Goal: Check status: Check status

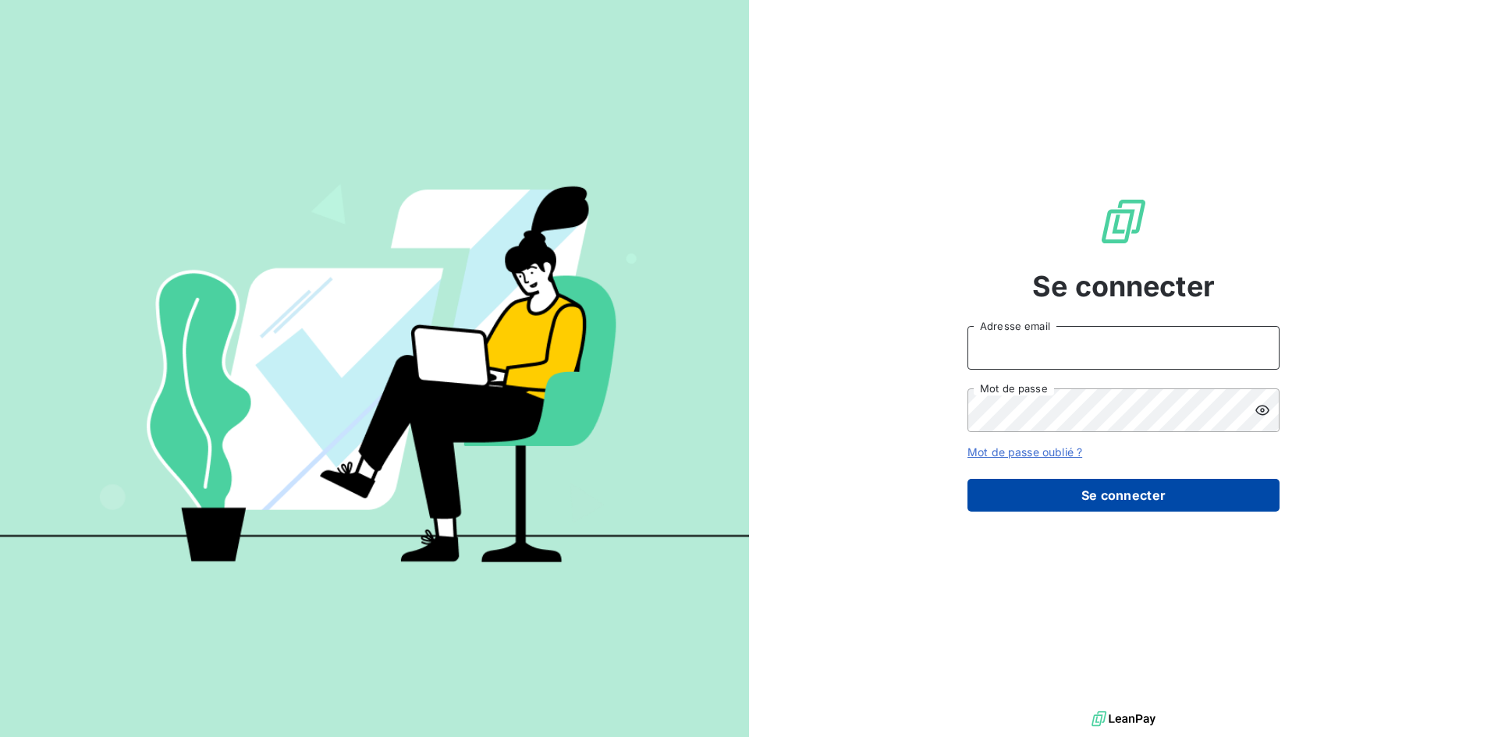
type input "[EMAIL_ADDRESS][DOMAIN_NAME]"
click at [1104, 499] on button "Se connecter" at bounding box center [1123, 495] width 312 height 33
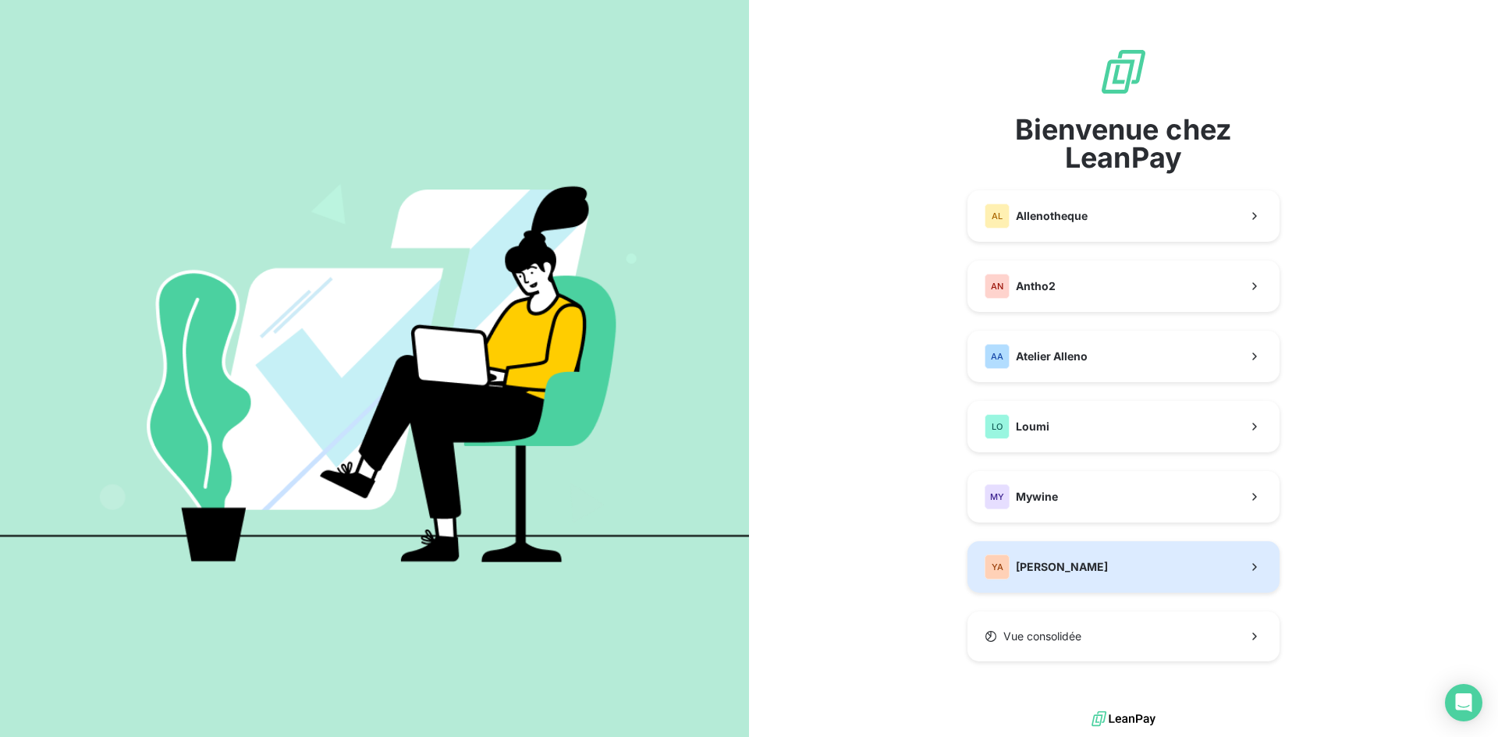
click at [1079, 577] on div "YA [PERSON_NAME]" at bounding box center [1045, 567] width 123 height 25
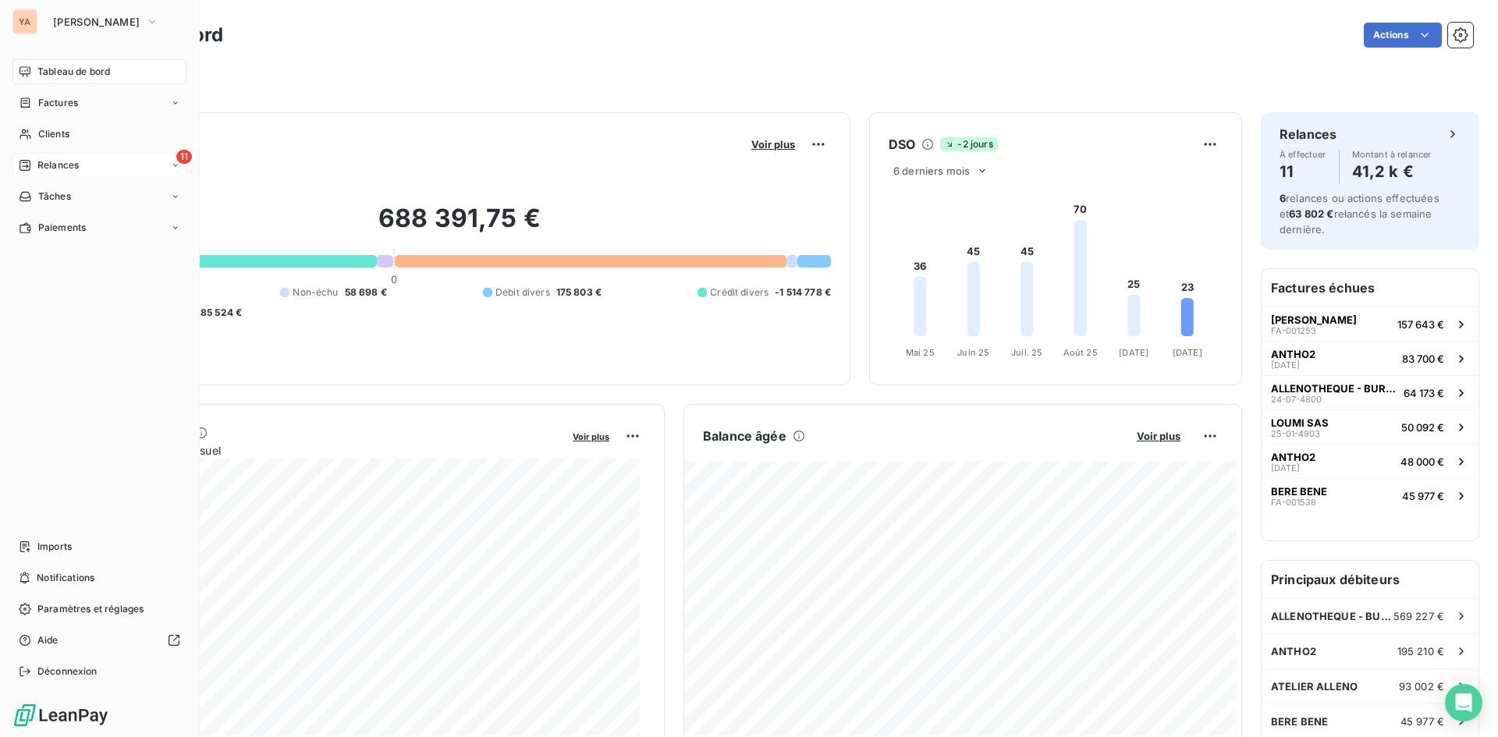
click at [29, 164] on icon at bounding box center [25, 165] width 12 height 12
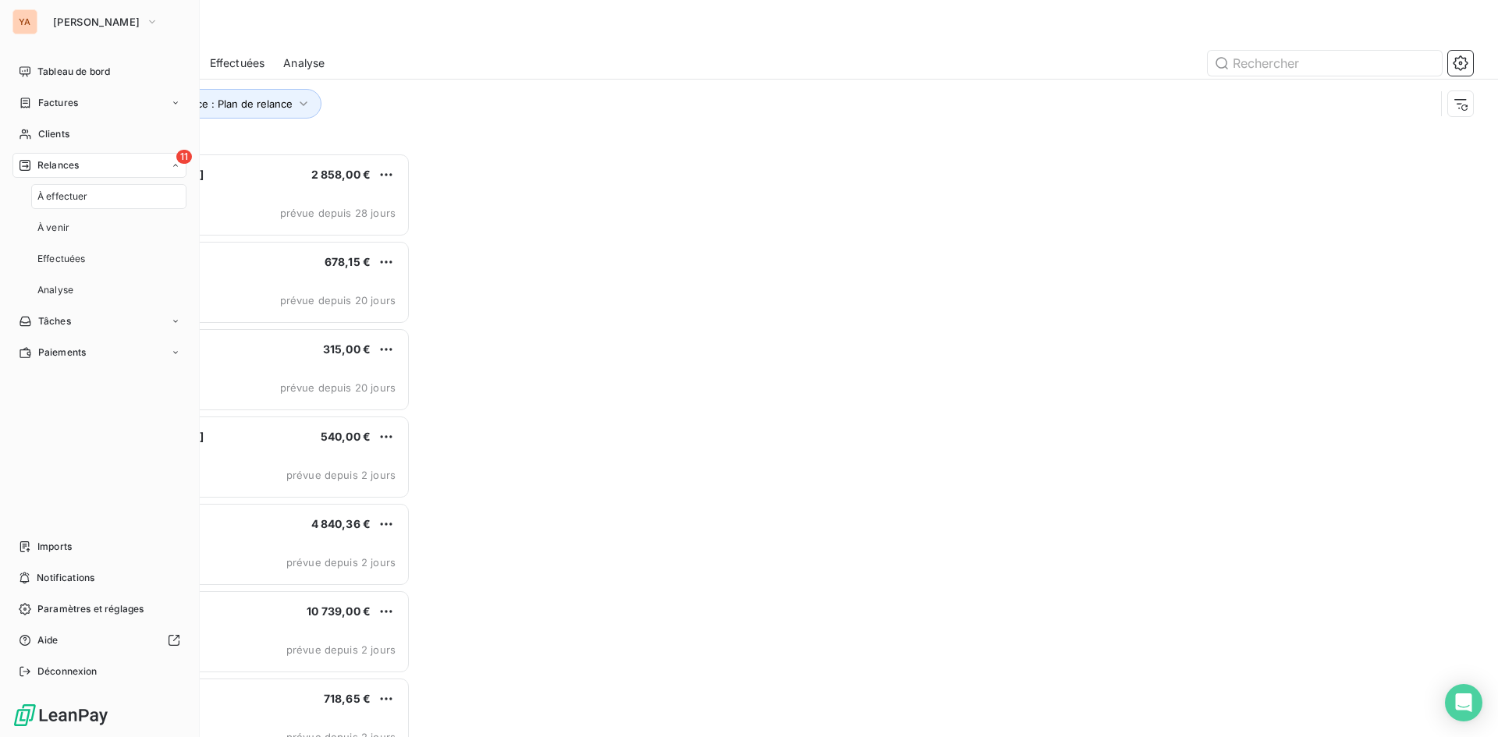
scroll to position [573, 324]
